Goal: Ask a question

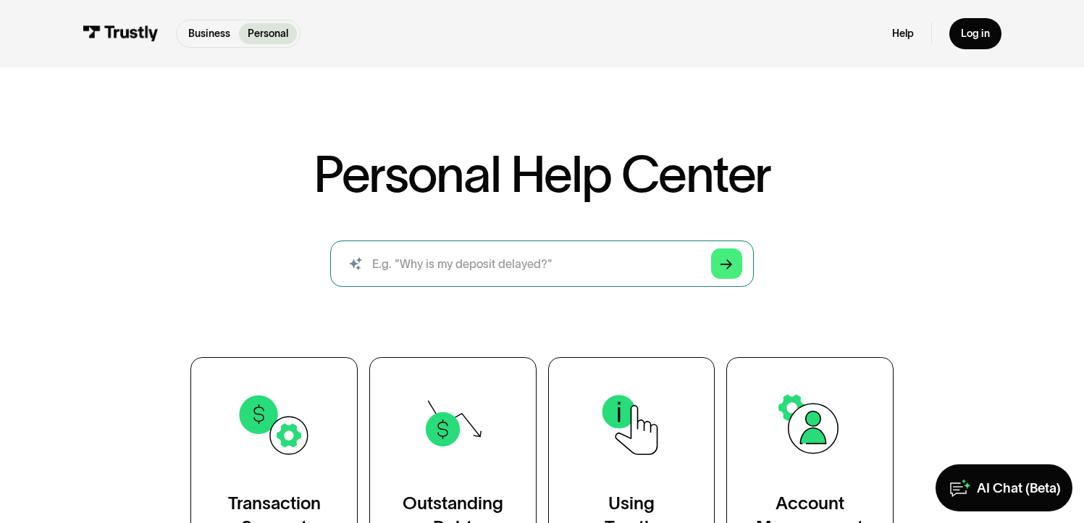
scroll to position [24, 0]
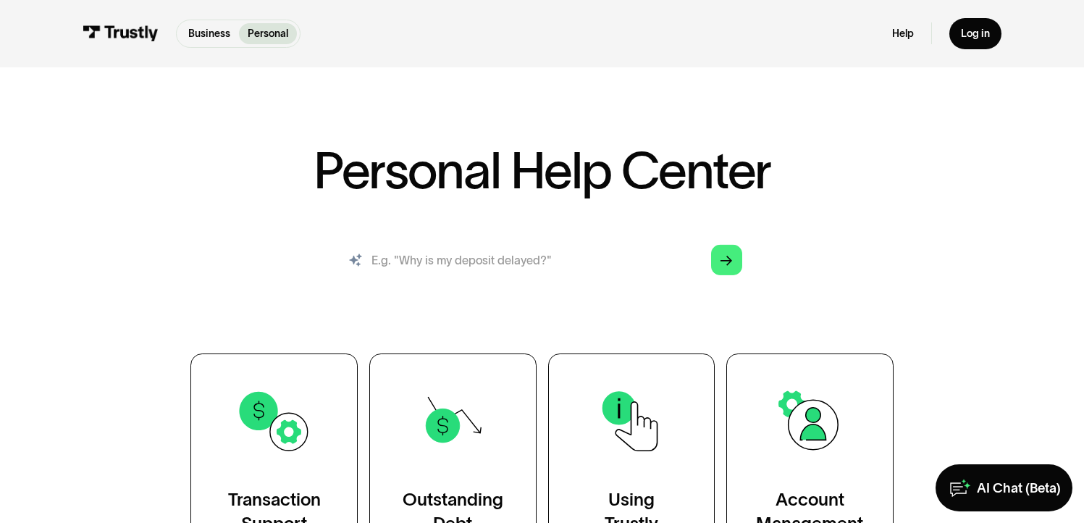
click at [447, 263] on input "search" at bounding box center [541, 260] width 423 height 46
type input "why did you charge me a"
click at [132, 219] on div "Personal Help Center AI-powered search ( 1 / 4 ) Type your question and our sma…" at bounding box center [542, 355] width 846 height 420
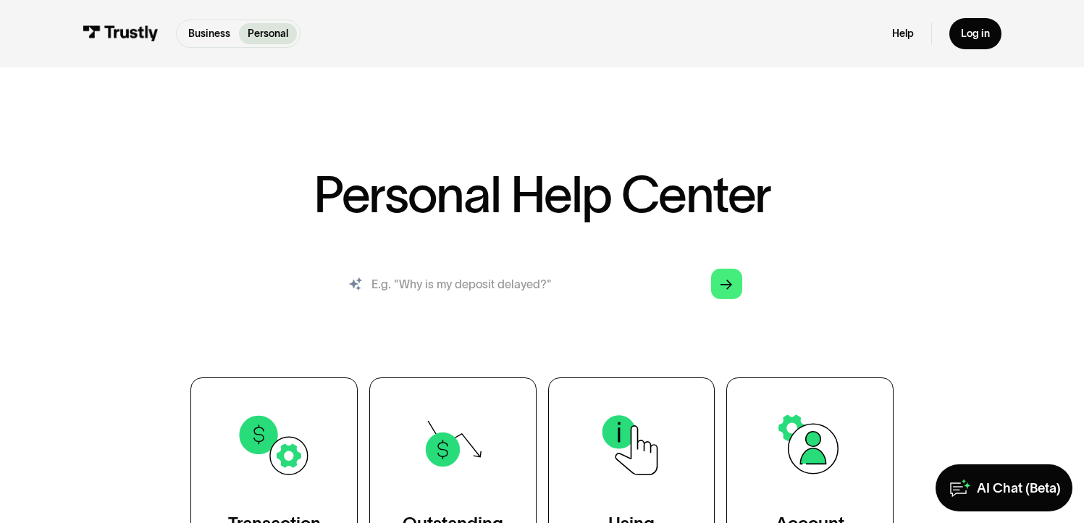
click at [496, 287] on input "search" at bounding box center [541, 284] width 423 height 46
type input "w"
type input "why did you charge me a fee???"
click at [719, 285] on link "Arrow Right" at bounding box center [726, 284] width 30 height 30
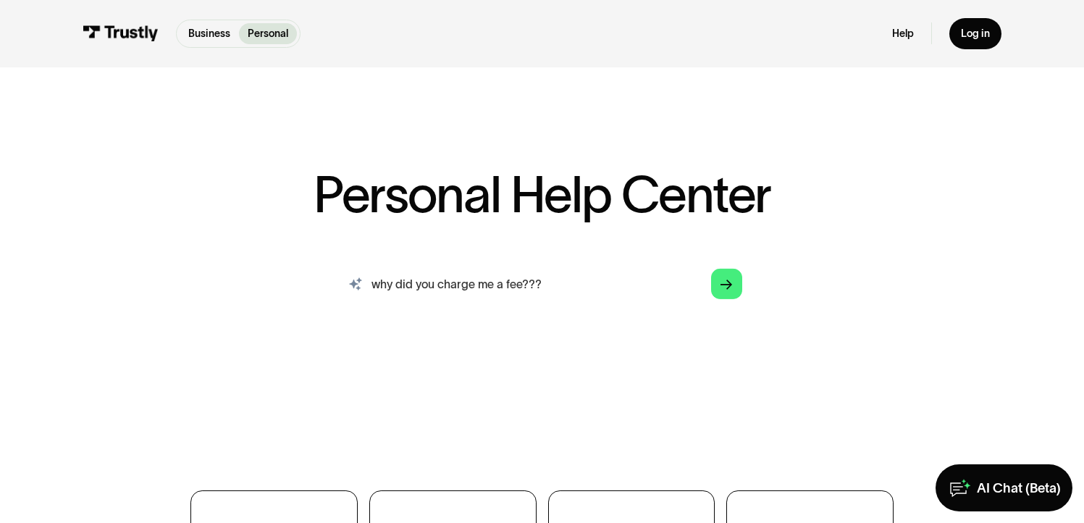
click at [575, 287] on input "why did you charge me a fee???" at bounding box center [541, 284] width 423 height 46
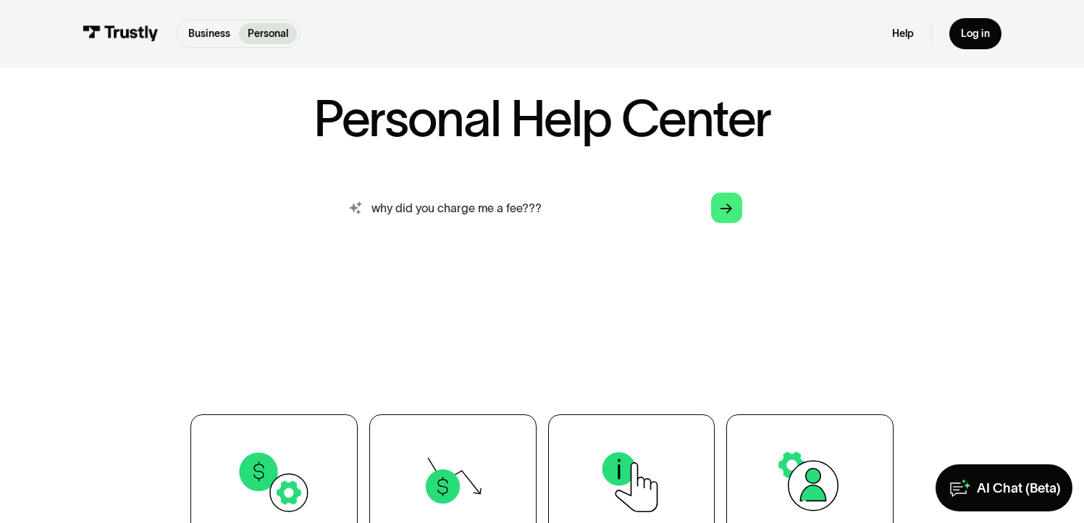
scroll to position [80, 0]
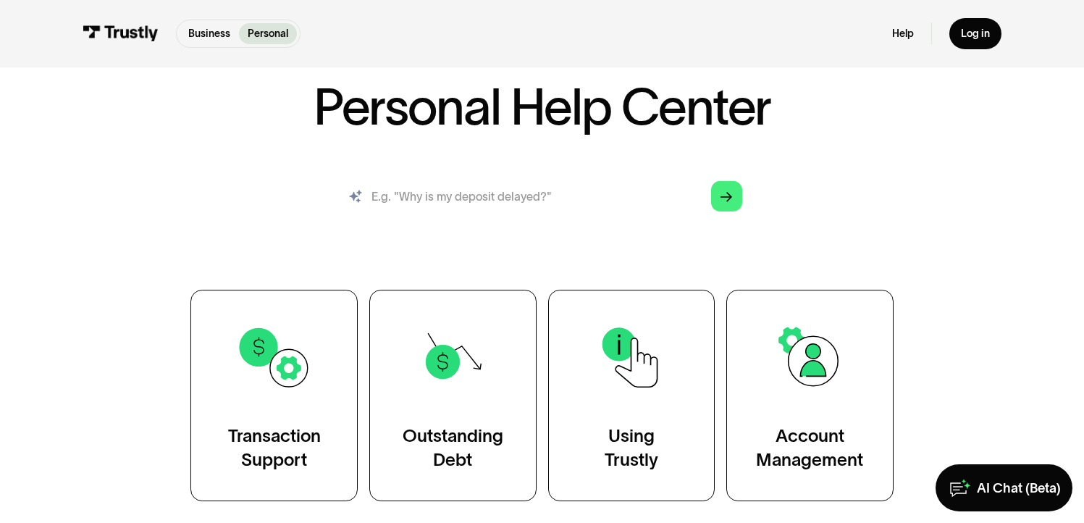
click at [513, 208] on input "search" at bounding box center [541, 196] width 423 height 46
type input "why did you charge me a fee??"
click at [722, 201] on icon "Arrow Right" at bounding box center [726, 197] width 12 height 12
click at [460, 193] on input "search" at bounding box center [541, 196] width 423 height 46
click at [437, 199] on input "search" at bounding box center [541, 196] width 423 height 46
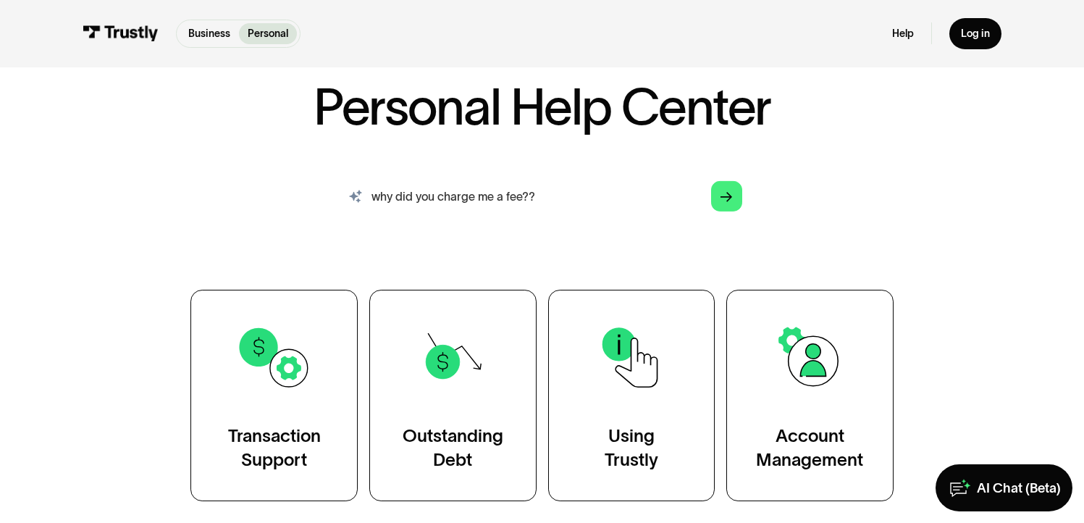
click at [726, 214] on input "why did you charge me a fee??" at bounding box center [541, 196] width 423 height 46
type input "why did you charge me a fee??"
click at [726, 195] on icon "Arrow Right" at bounding box center [726, 197] width 12 height 12
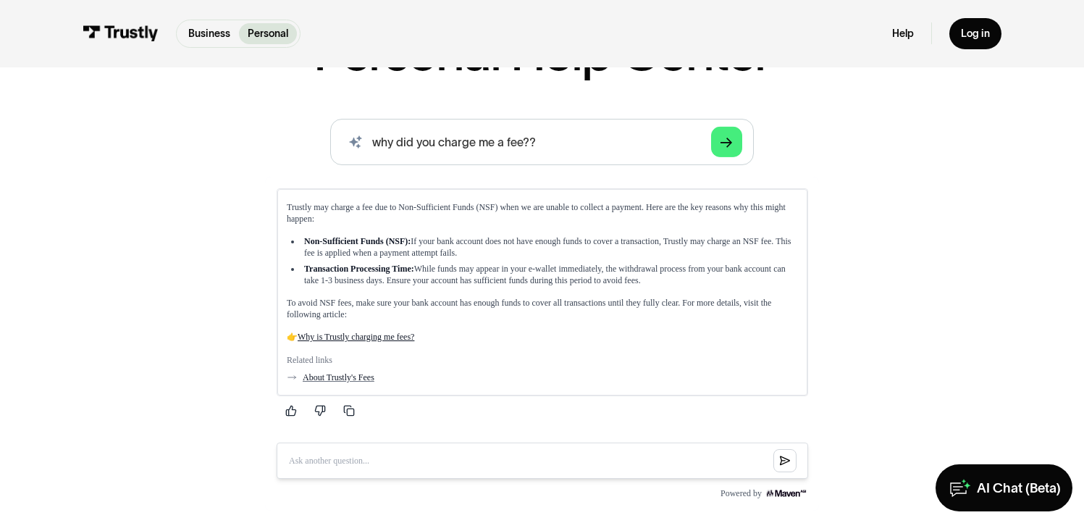
scroll to position [142, 0]
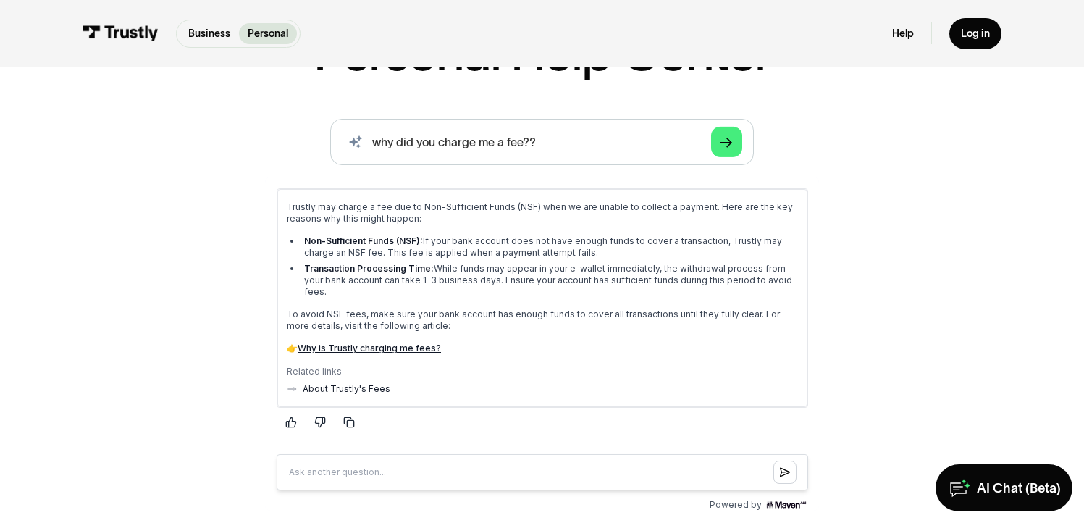
click at [407, 454] on input "Question box" at bounding box center [541, 472] width 531 height 36
type input "How can I avoid fees?"
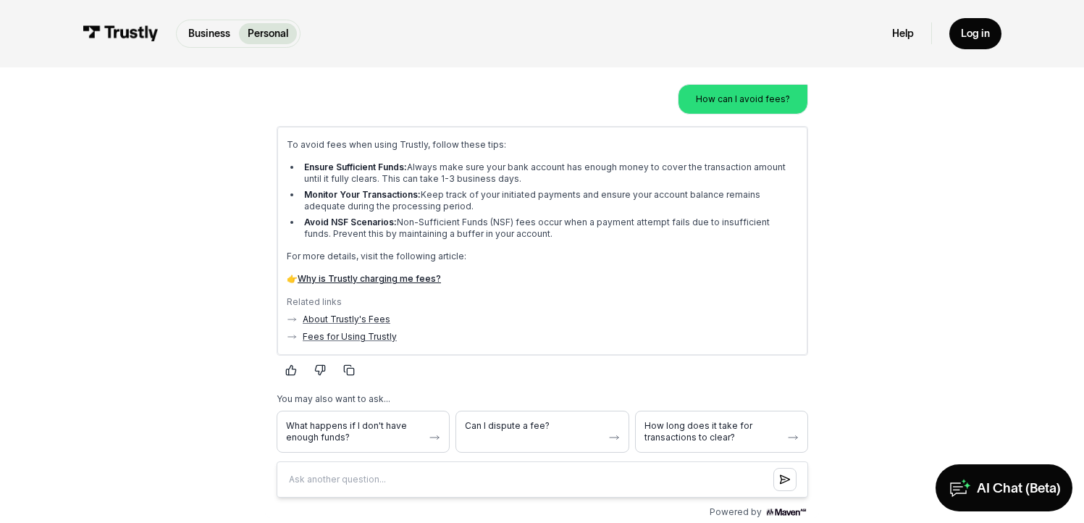
scroll to position [516, 0]
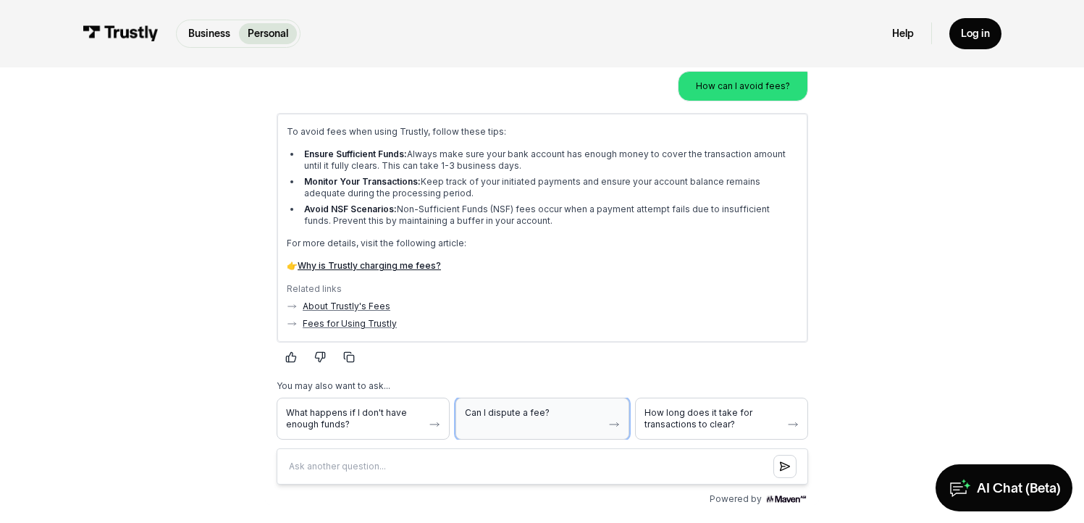
click at [563, 413] on button "Can I dispute a fee?" at bounding box center [541, 419] width 173 height 42
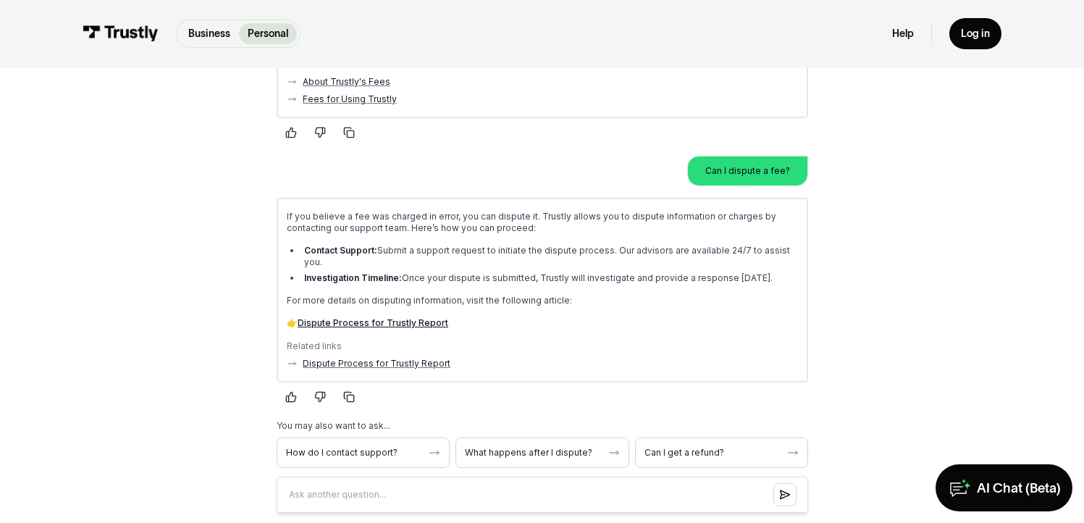
scroll to position [743, 0]
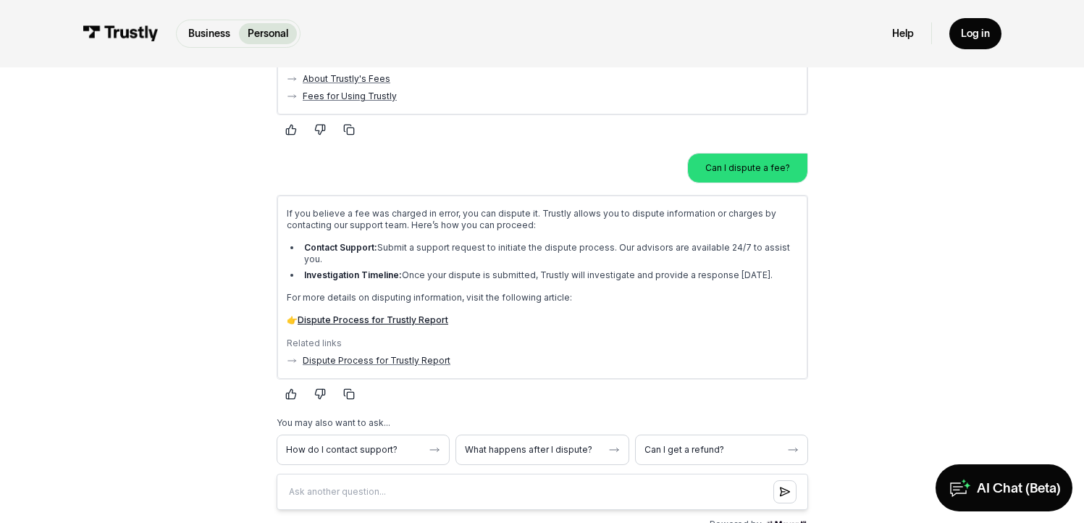
click at [935, 344] on div "AI-powered search ( 1 / 4 ) Type your question and our smart search will find y…" at bounding box center [542, 26] width 846 height 1018
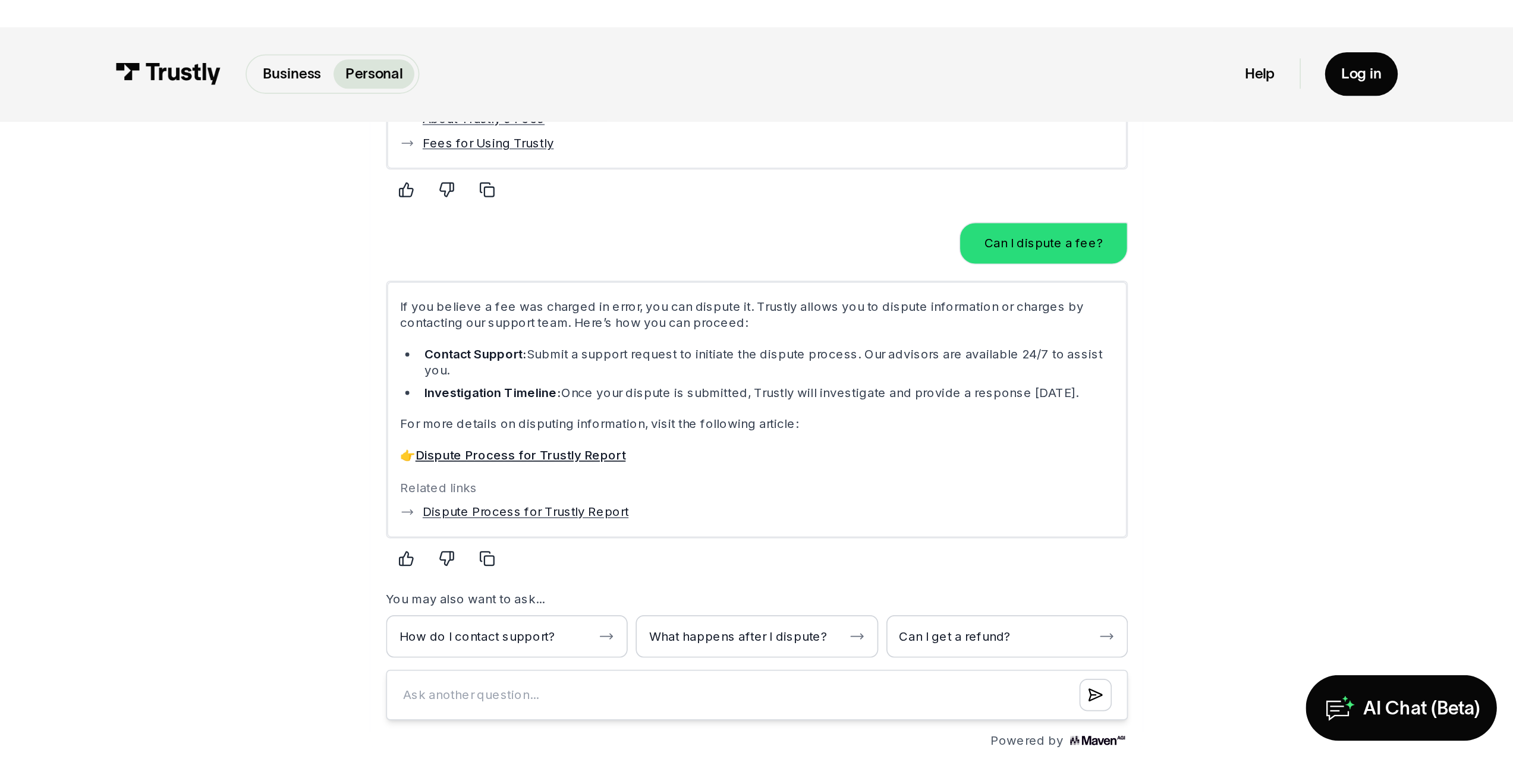
scroll to position [621, 0]
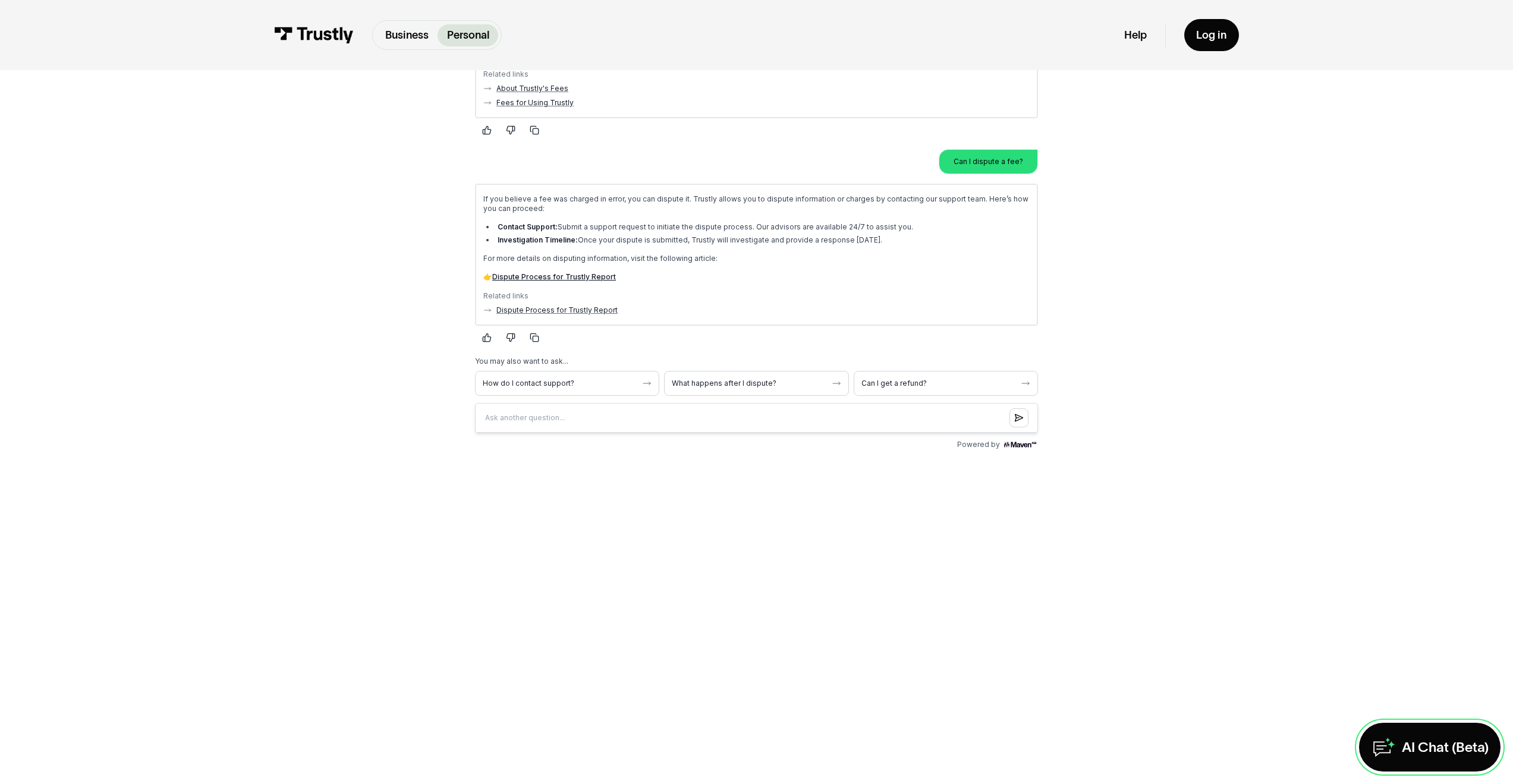
click at [890, 429] on div "AI Chat (Beta)" at bounding box center [1446, 747] width 87 height 18
click at [890, 429] on icon at bounding box center [1477, 747] width 25 height 25
click at [890, 429] on div "AI Chat (Beta)" at bounding box center [1446, 747] width 87 height 18
click at [890, 429] on icon at bounding box center [1477, 747] width 23 height 23
click at [890, 429] on div "AI Chat (Beta)" at bounding box center [1446, 747] width 87 height 18
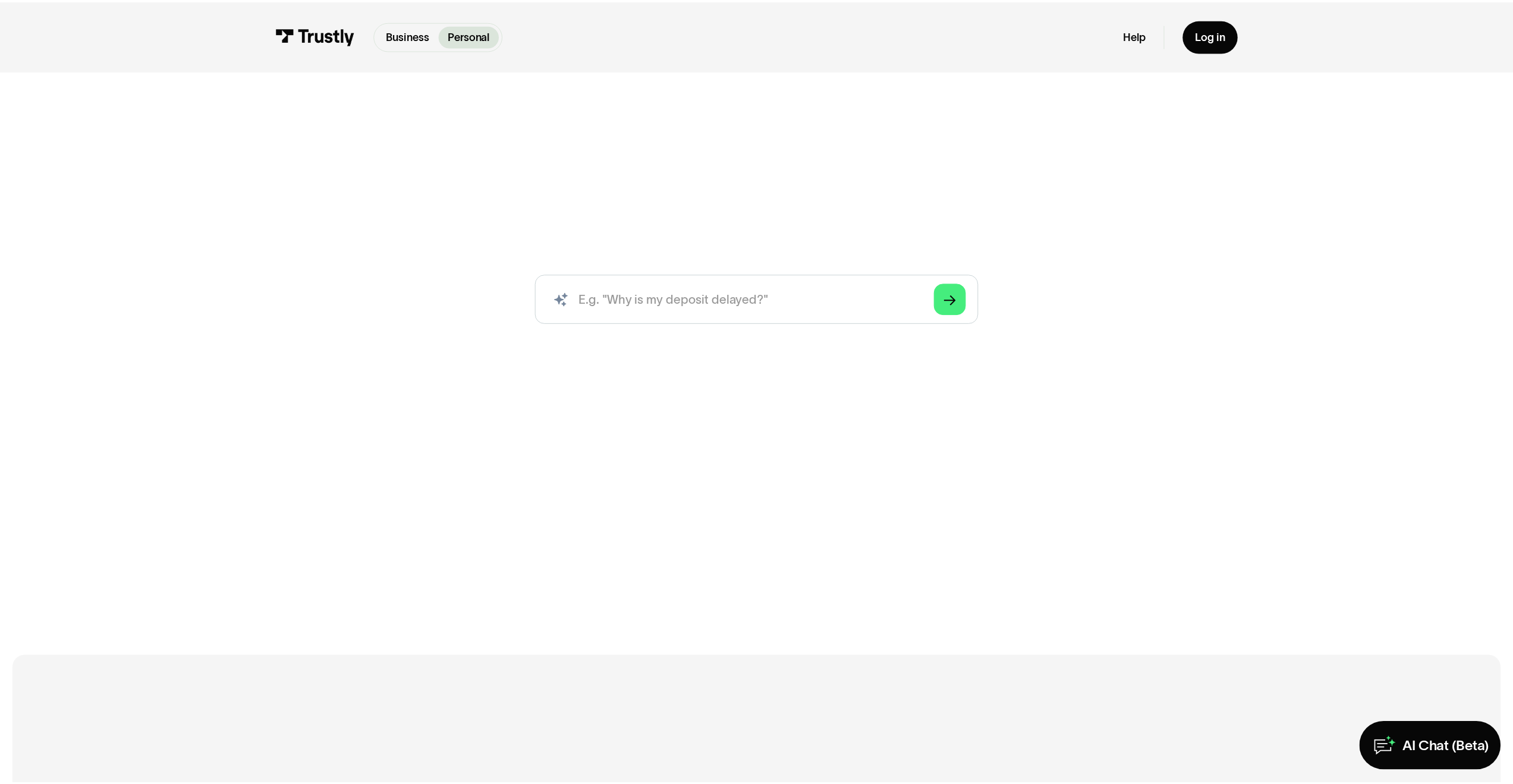
scroll to position [621, 0]
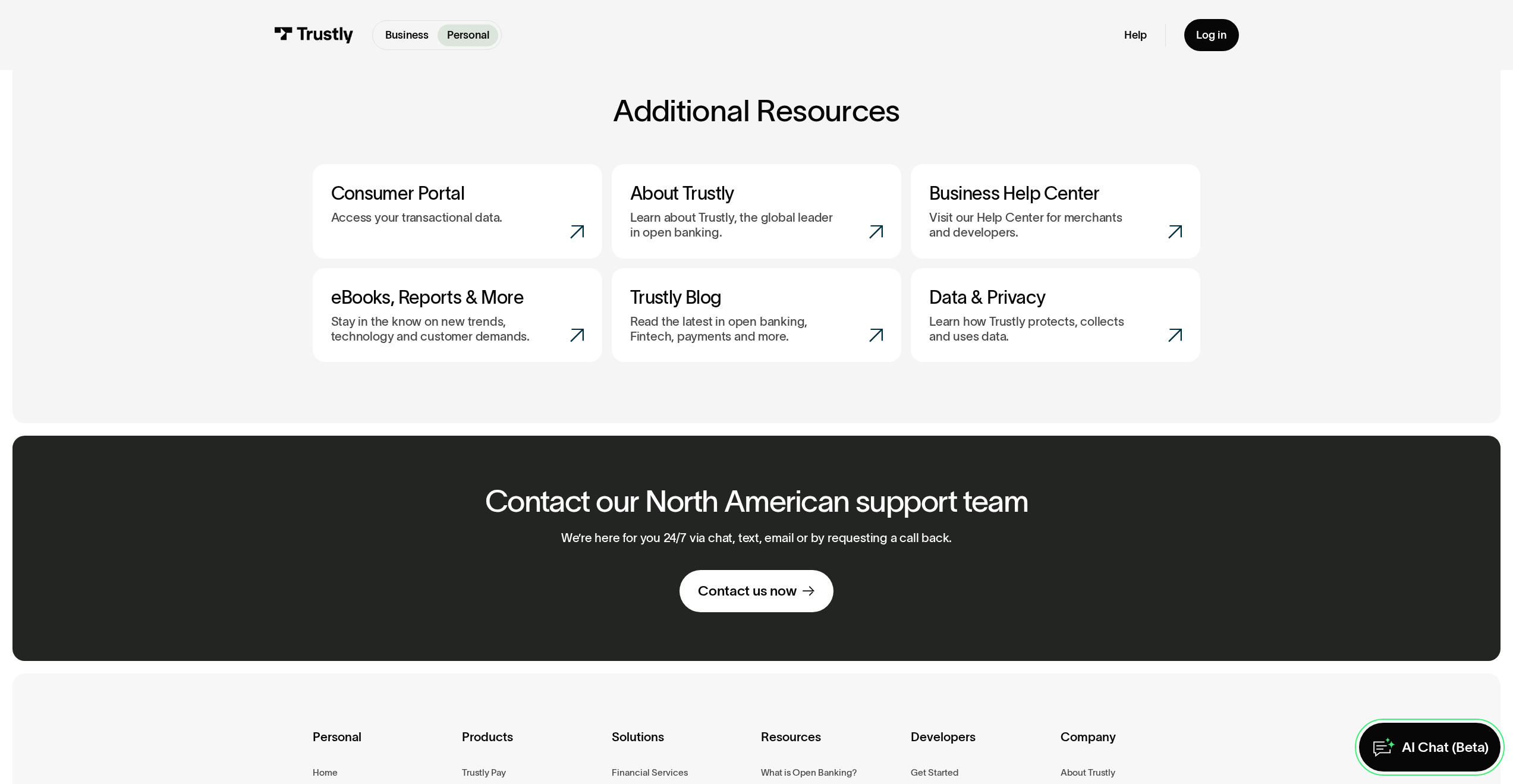
click at [1444, 747] on div "AI Chat (Beta)" at bounding box center [1446, 747] width 87 height 18
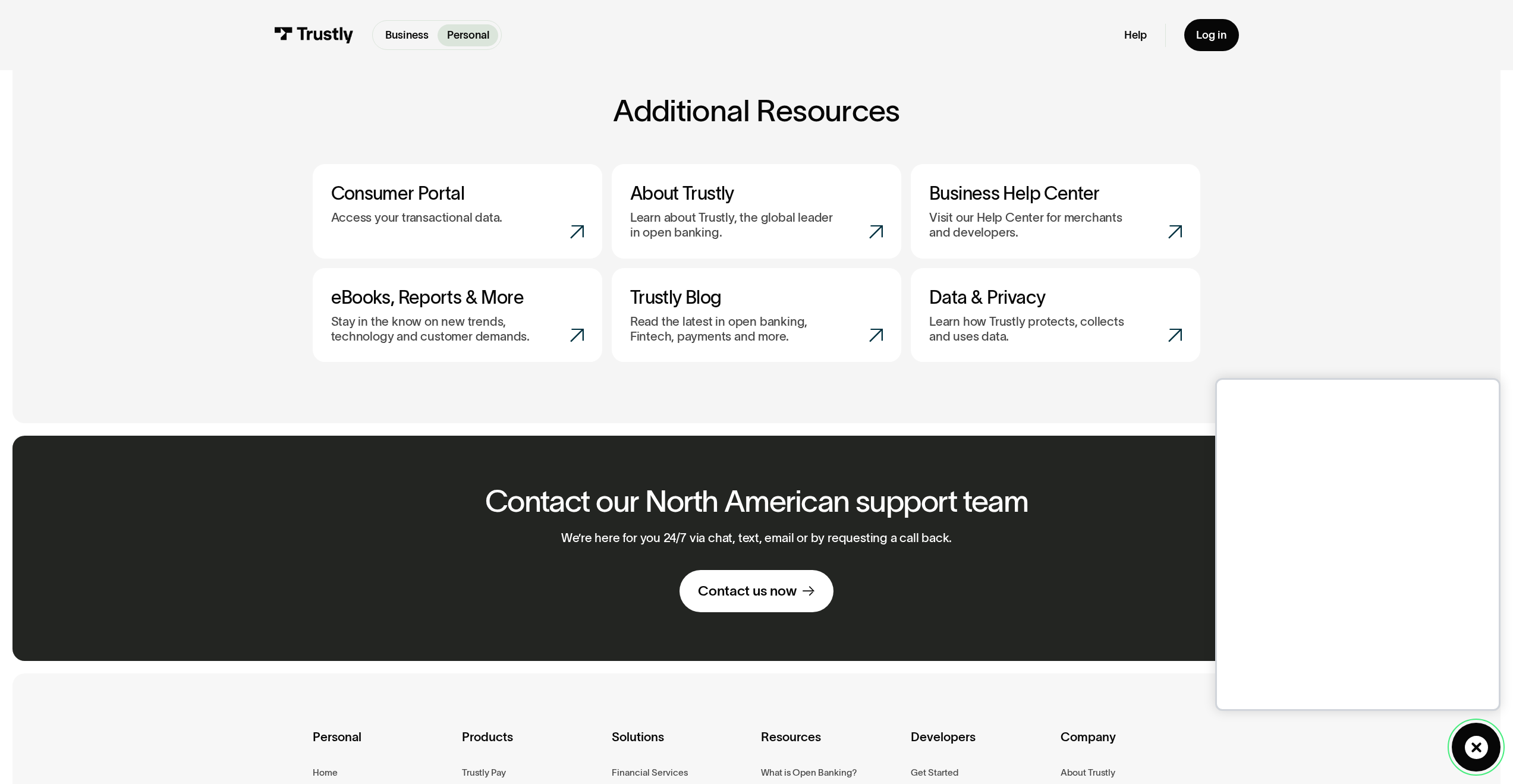
click at [1478, 748] on icon at bounding box center [1477, 747] width 25 height 25
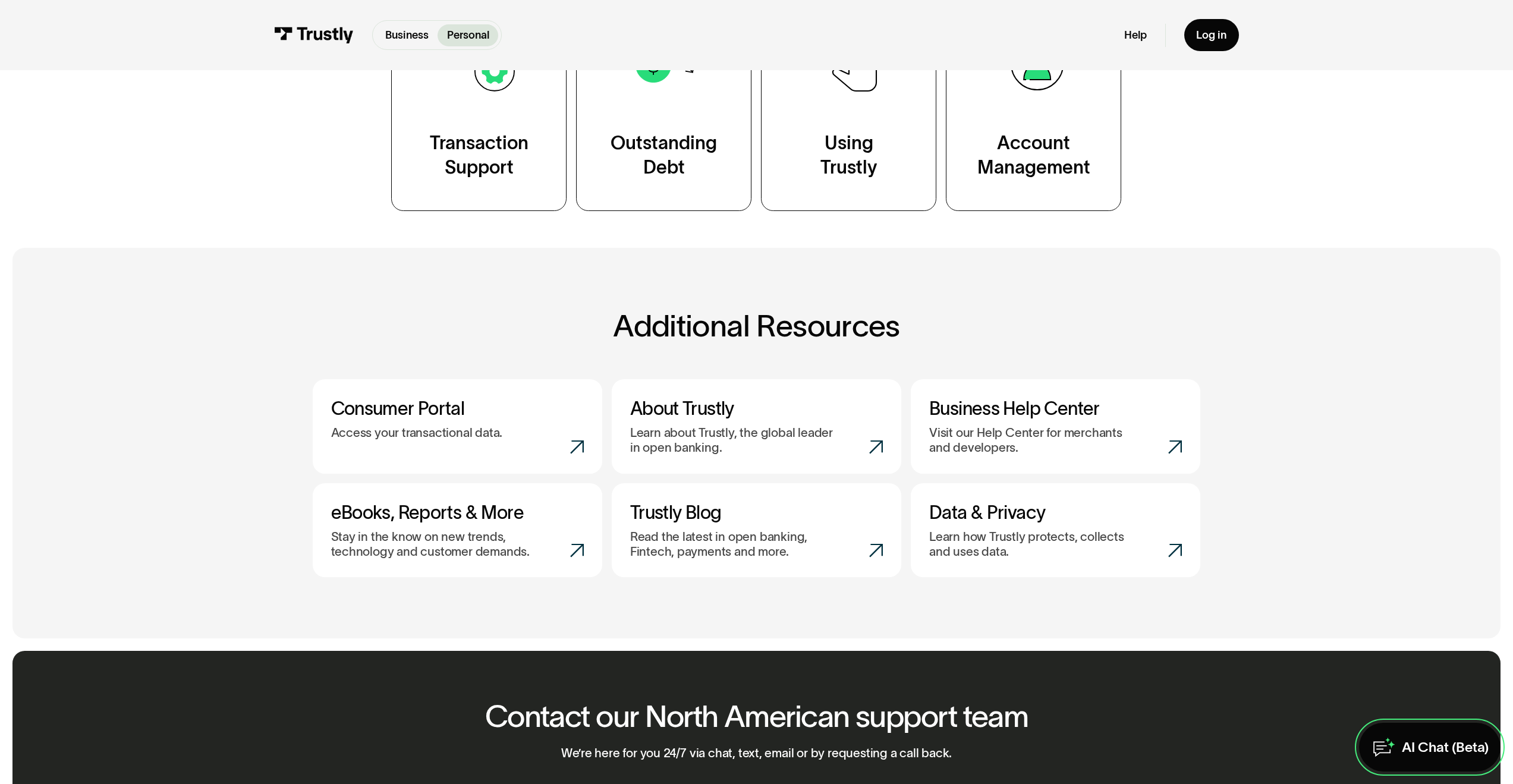
scroll to position [0, 0]
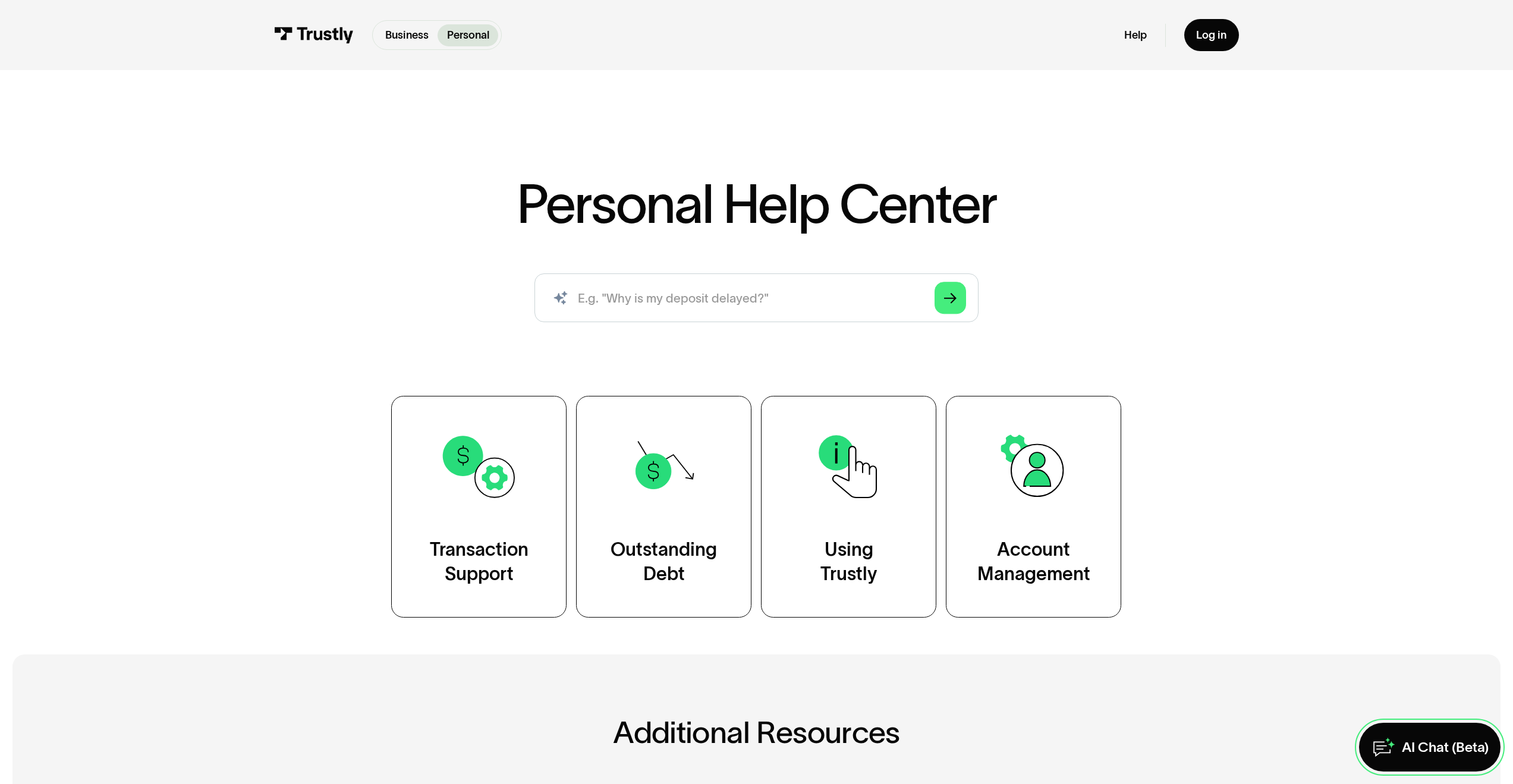
click at [1422, 750] on div "AI Chat (Beta)" at bounding box center [1446, 747] width 87 height 18
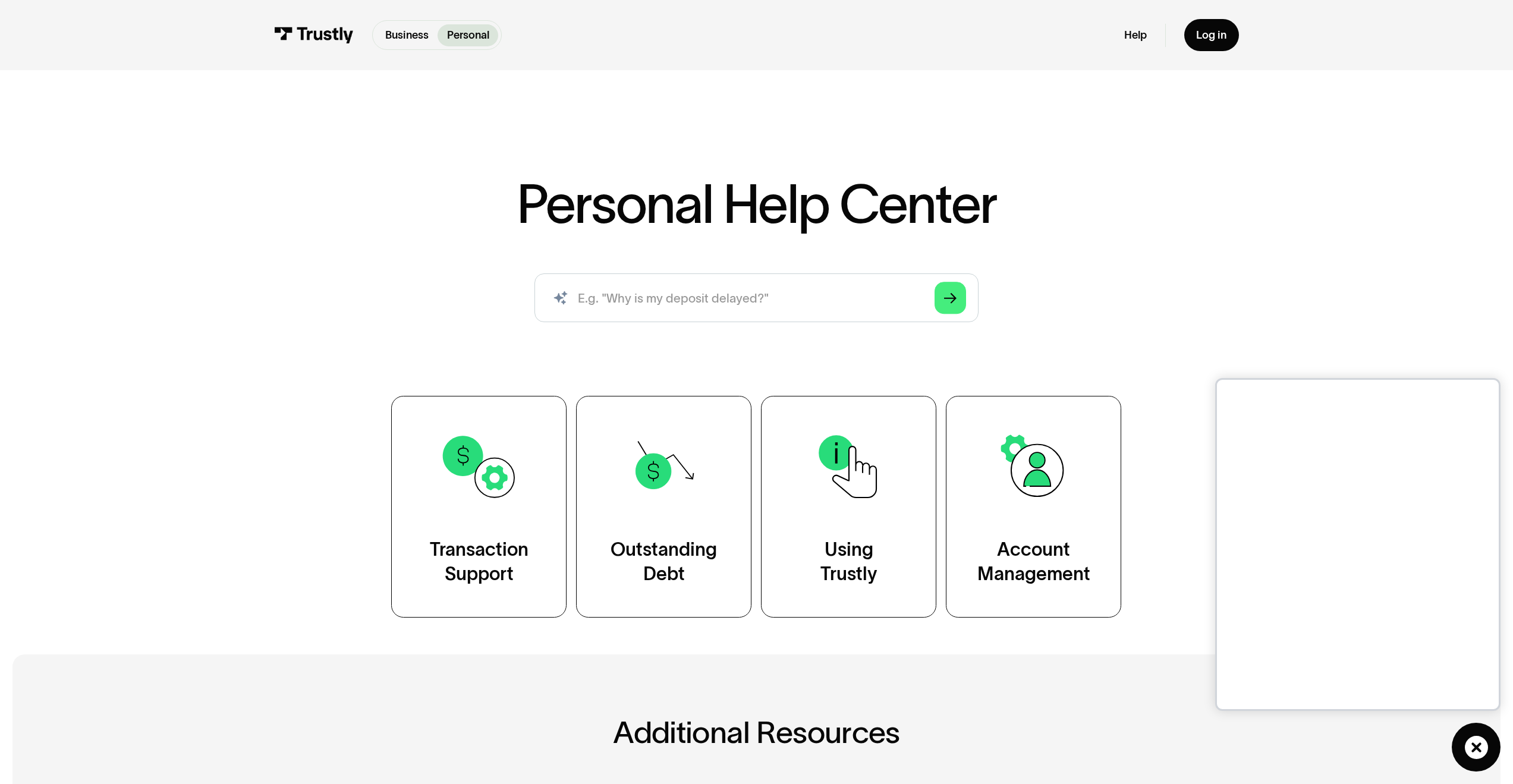
click at [1471, 746] on icon at bounding box center [1477, 747] width 23 height 23
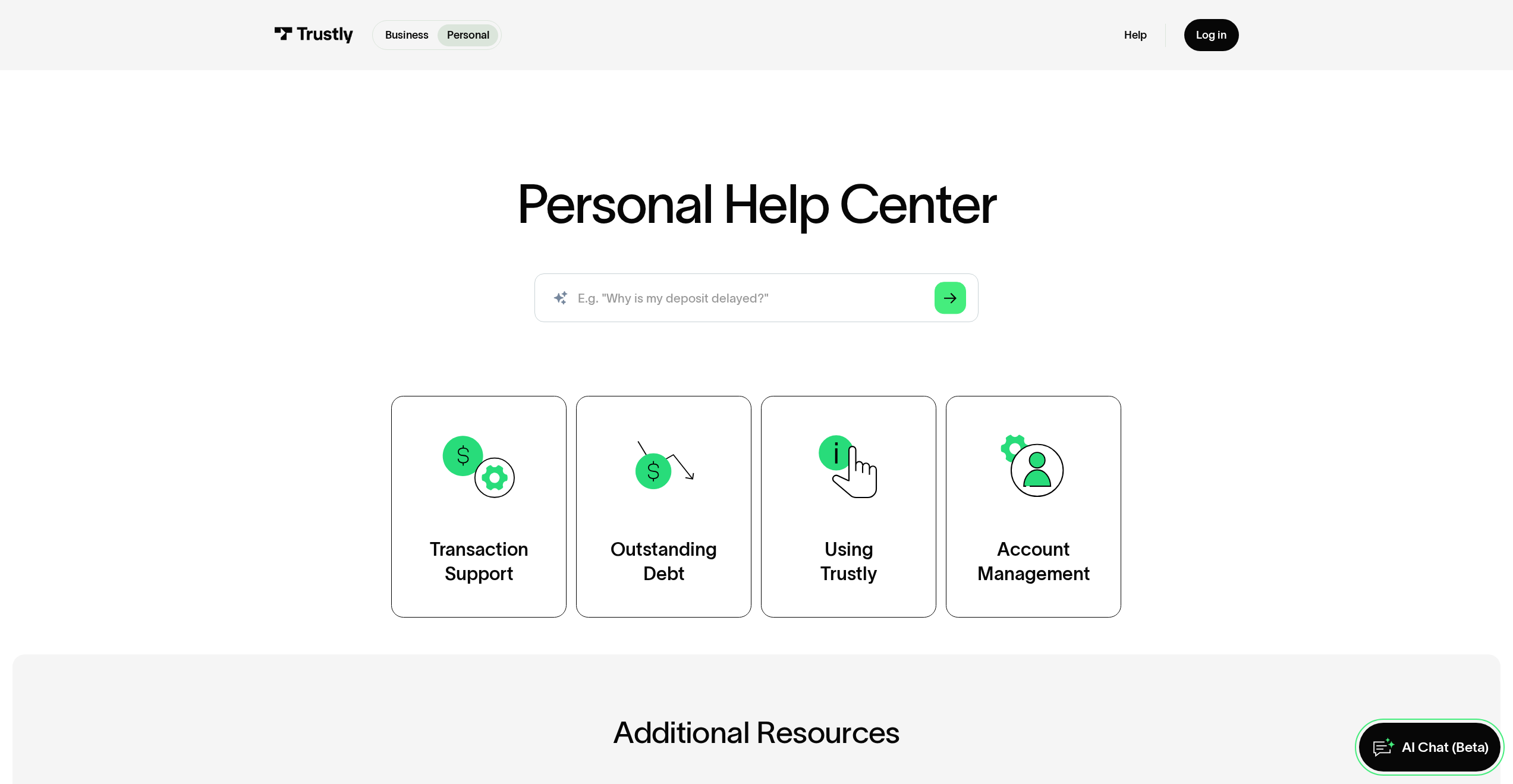
click at [1416, 756] on link "AI Chat (Beta)" at bounding box center [1430, 746] width 142 height 48
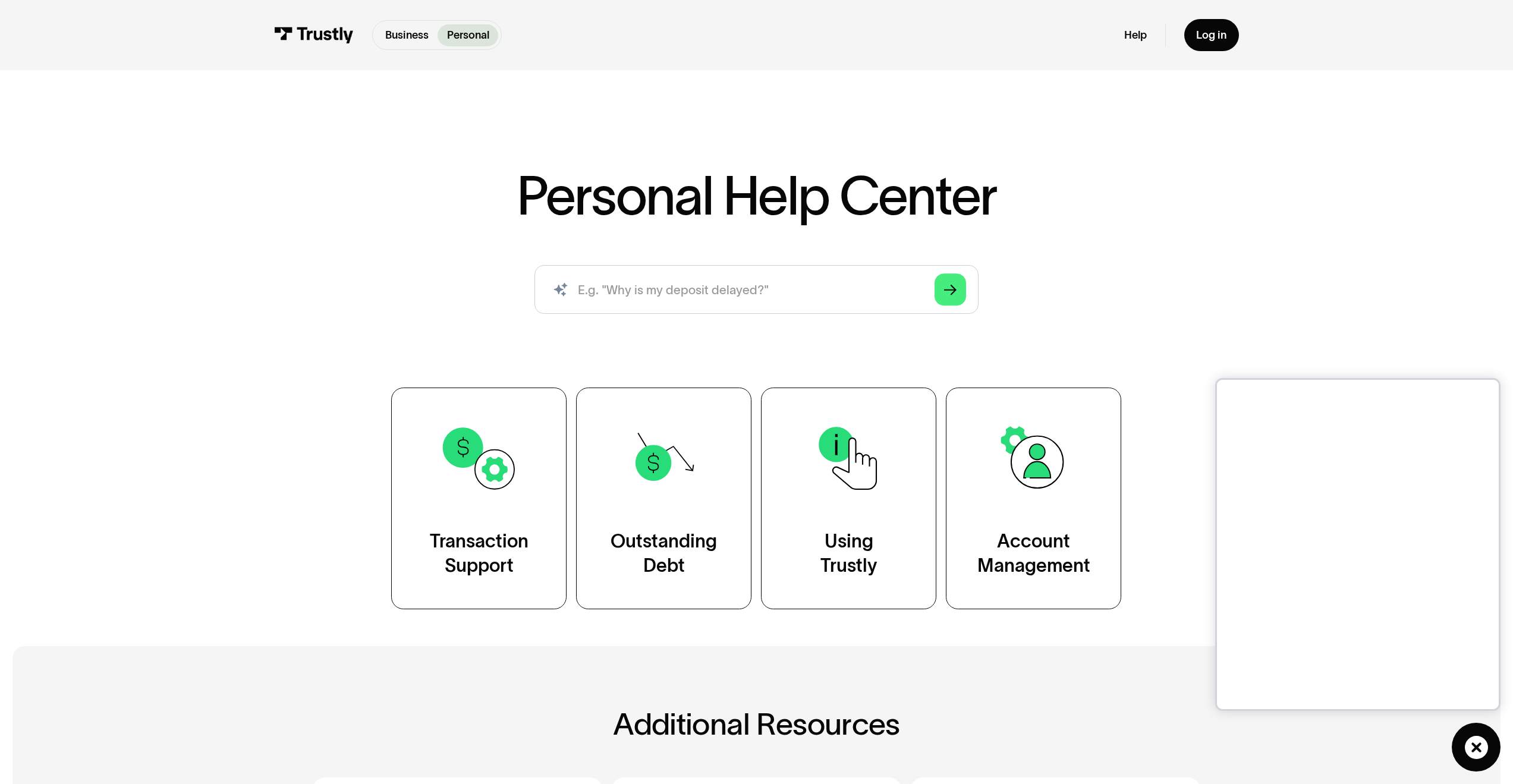
scroll to position [20, 0]
